Goal: Navigation & Orientation: Find specific page/section

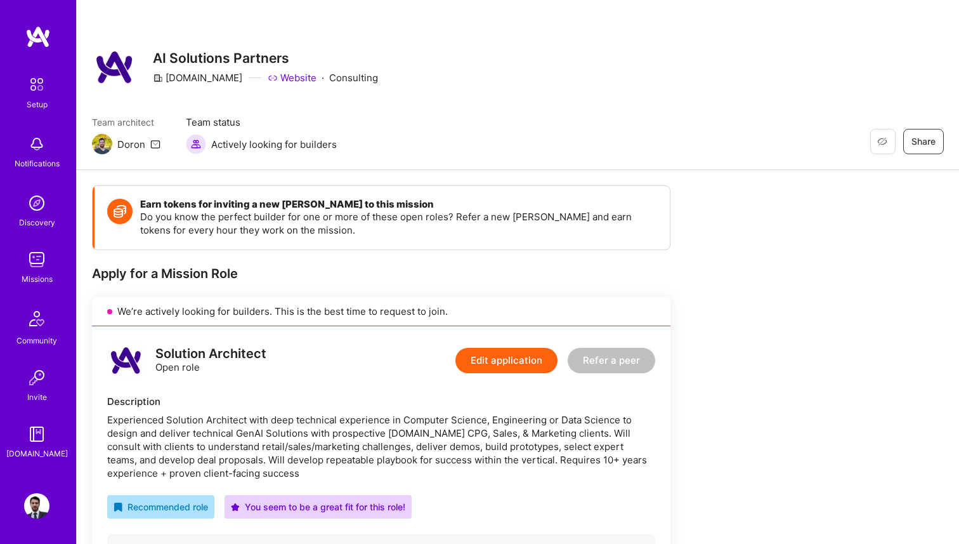
click at [30, 268] on img at bounding box center [36, 259] width 25 height 25
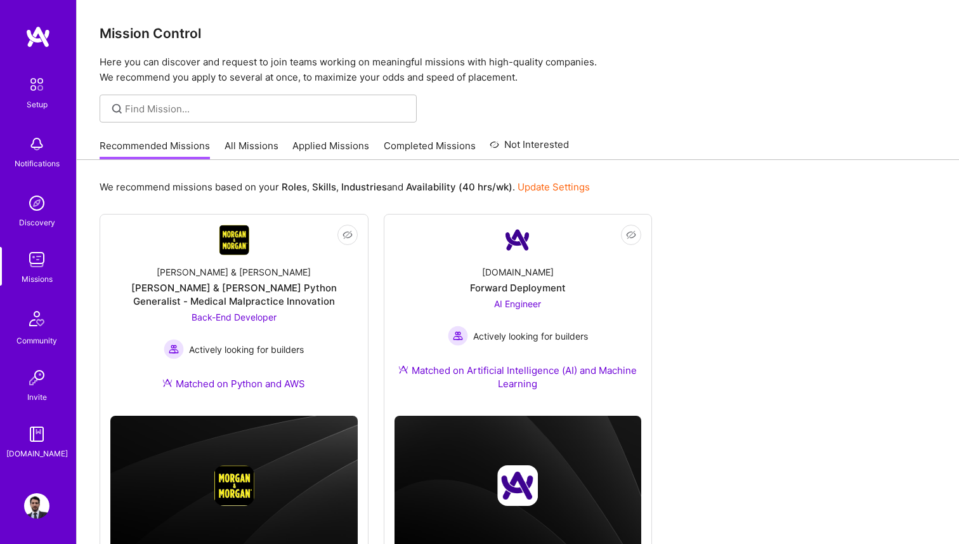
click at [330, 144] on link "Applied Missions" at bounding box center [330, 149] width 77 height 21
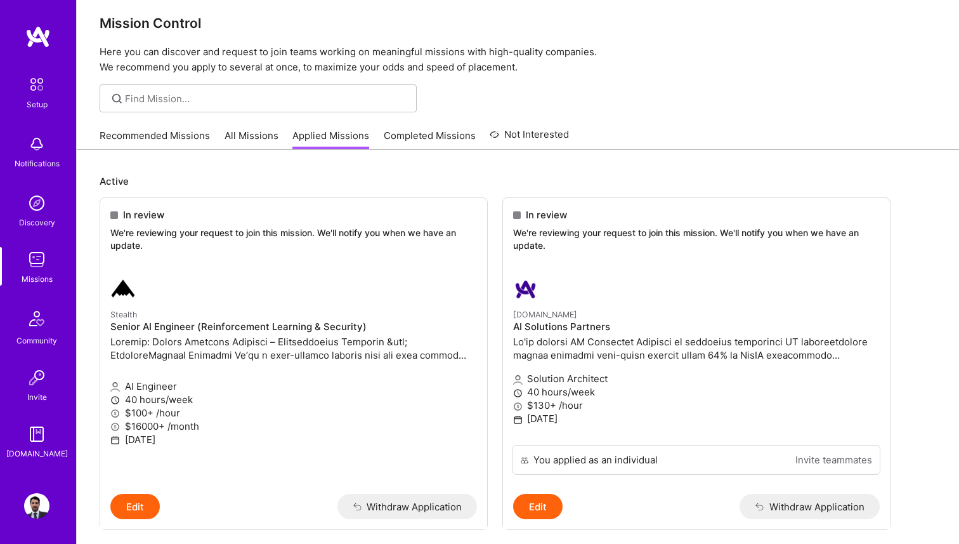
scroll to position [6, 0]
